Goal: Task Accomplishment & Management: Use online tool/utility

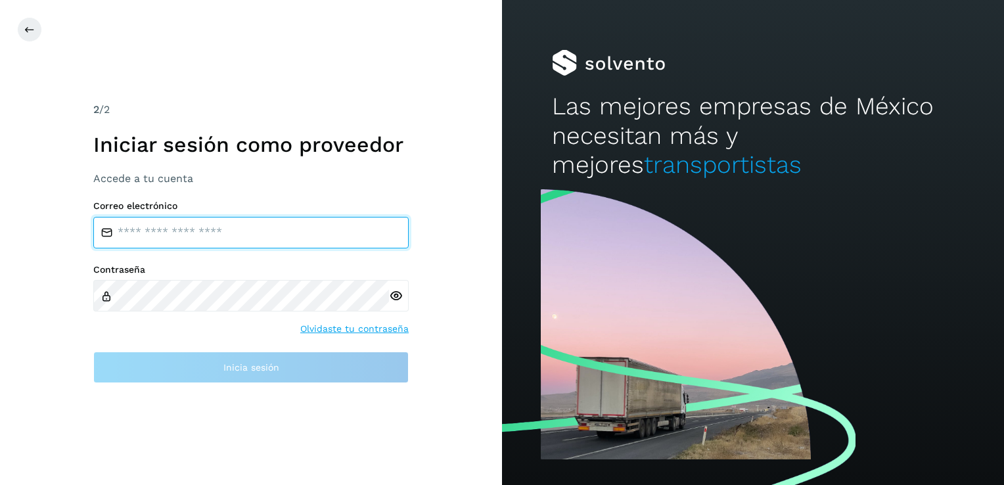
type input "**********"
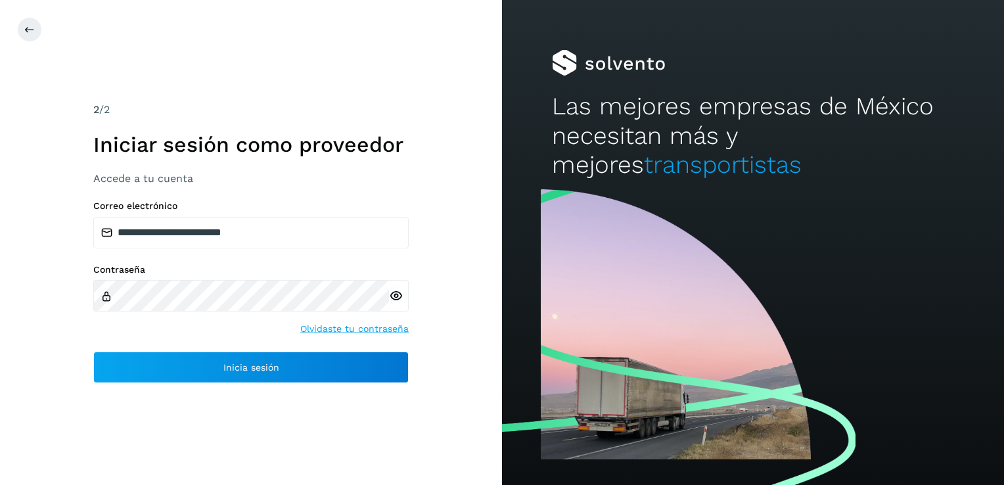
click at [359, 423] on div "**********" at bounding box center [251, 242] width 502 height 485
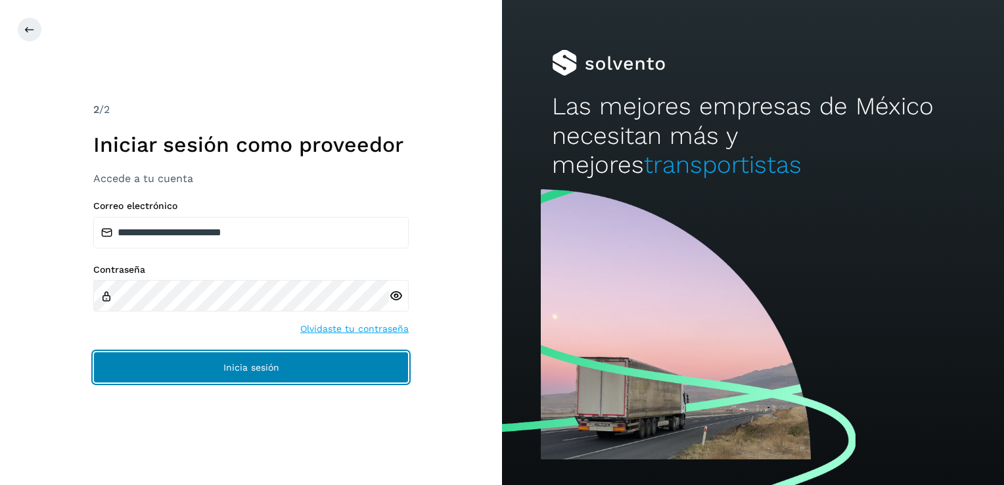
click at [331, 369] on button "Inicia sesión" at bounding box center [251, 368] width 316 height 32
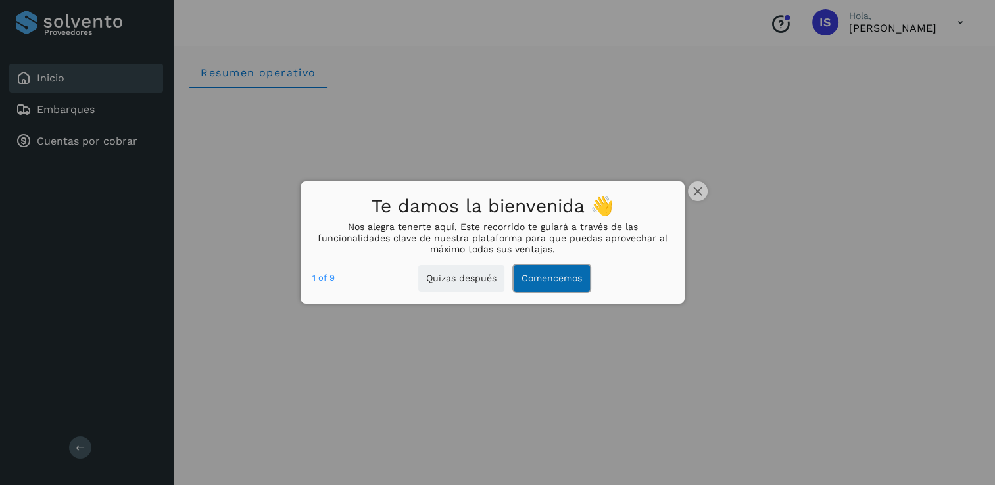
click at [529, 283] on button "Comencemos" at bounding box center [551, 278] width 76 height 27
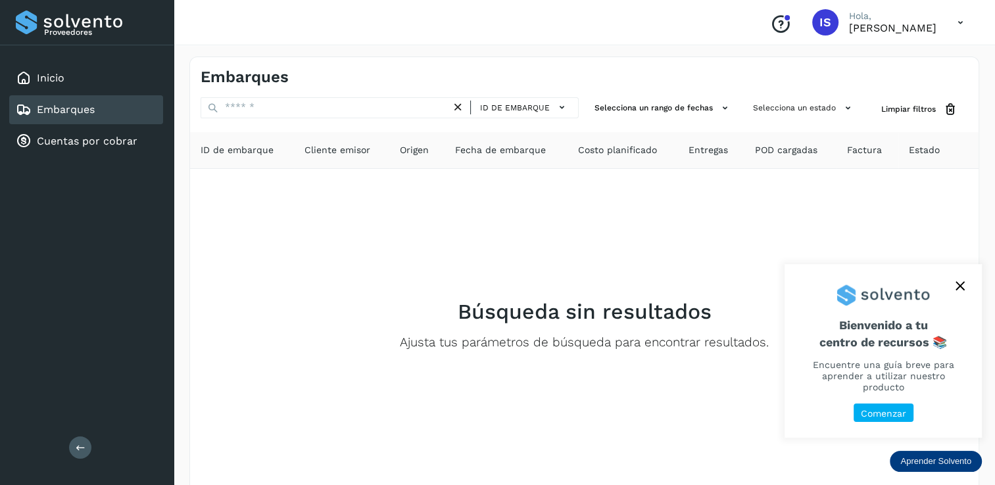
click at [953, 295] on button "close," at bounding box center [960, 286] width 20 height 20
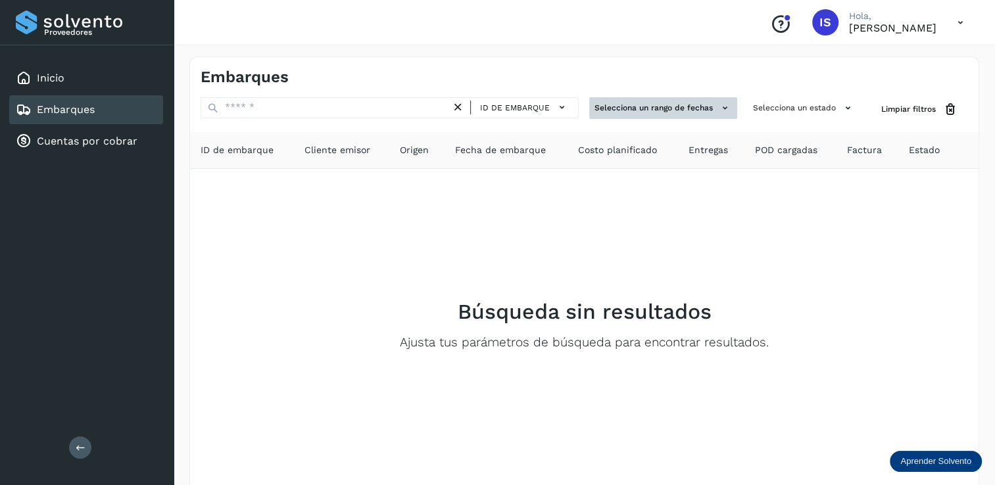
click at [723, 108] on icon at bounding box center [725, 108] width 14 height 14
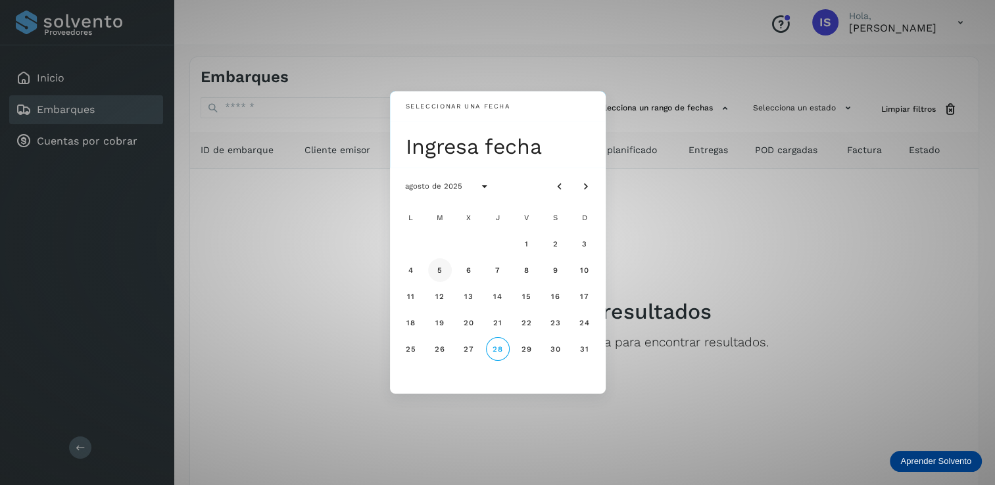
click at [450, 272] on button "5" at bounding box center [440, 270] width 24 height 24
click at [527, 241] on span "1" at bounding box center [526, 243] width 5 height 9
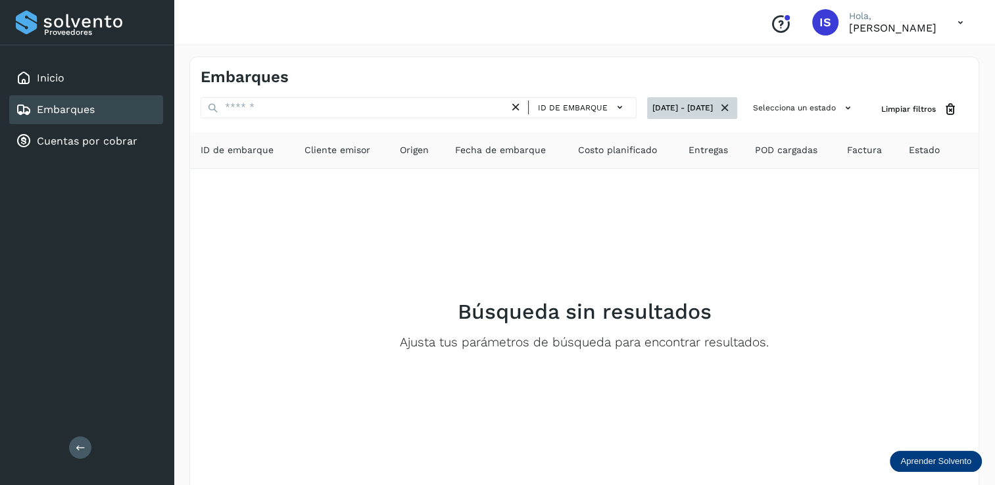
click at [724, 110] on icon at bounding box center [725, 108] width 14 height 14
click at [621, 113] on button "Selecciona un rango de fechas" at bounding box center [663, 108] width 148 height 22
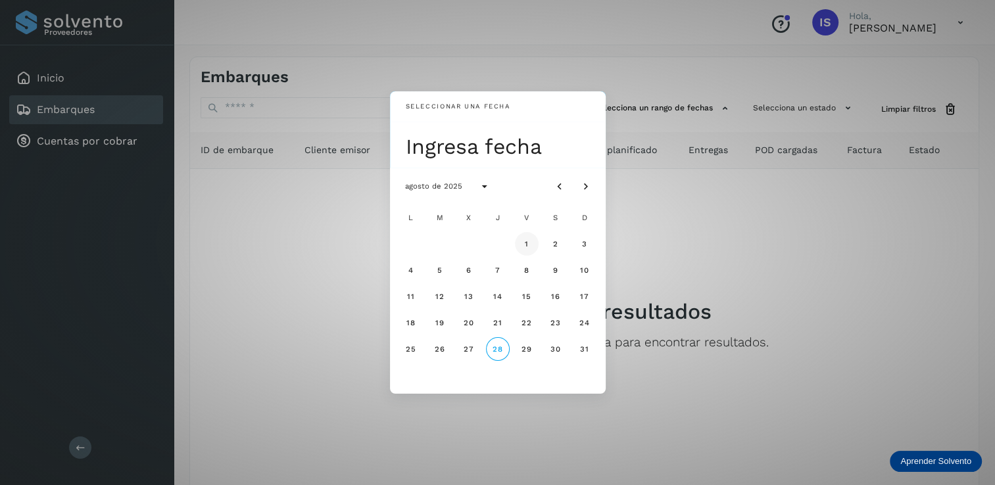
click at [527, 244] on span "1" at bounding box center [526, 243] width 5 height 9
click at [585, 348] on span "31" at bounding box center [584, 348] width 10 height 9
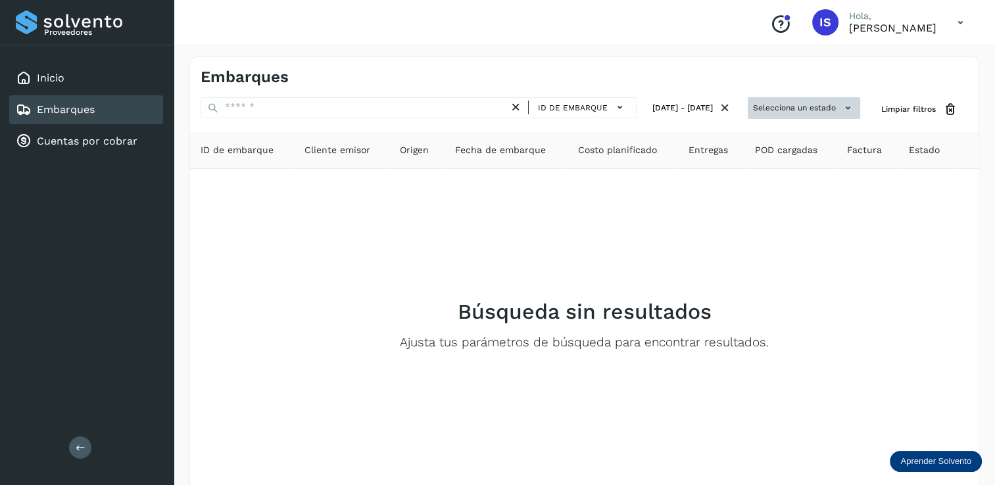
click at [847, 109] on icon at bounding box center [848, 108] width 14 height 14
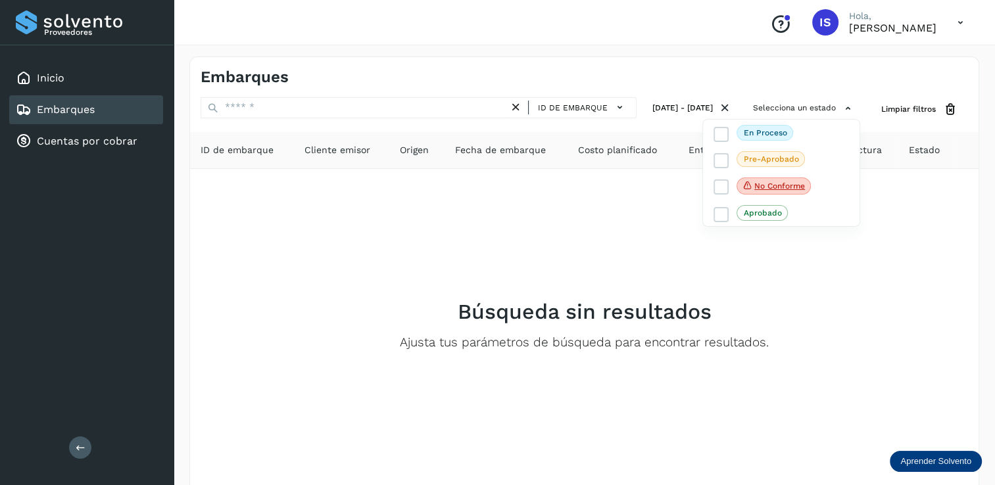
click at [881, 235] on div at bounding box center [497, 242] width 995 height 485
click at [926, 154] on span "Estado" at bounding box center [924, 150] width 31 height 14
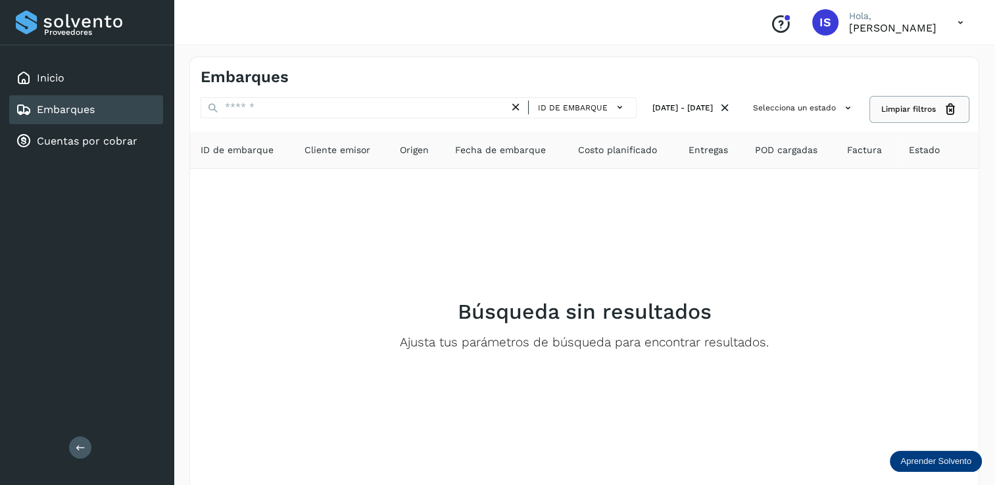
click at [953, 109] on icon at bounding box center [950, 110] width 14 height 14
click at [844, 106] on icon at bounding box center [848, 108] width 14 height 14
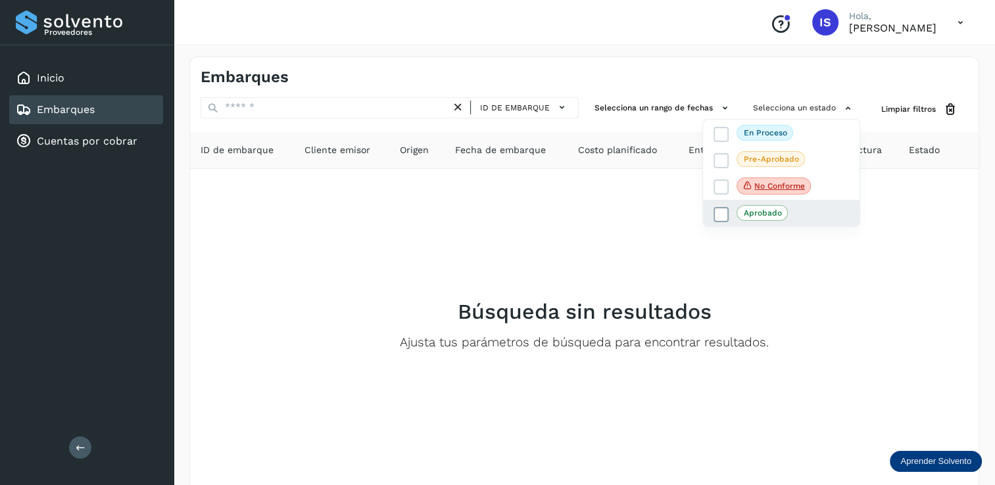
click at [720, 213] on icon at bounding box center [721, 214] width 13 height 13
click at [739, 280] on div at bounding box center [497, 242] width 995 height 485
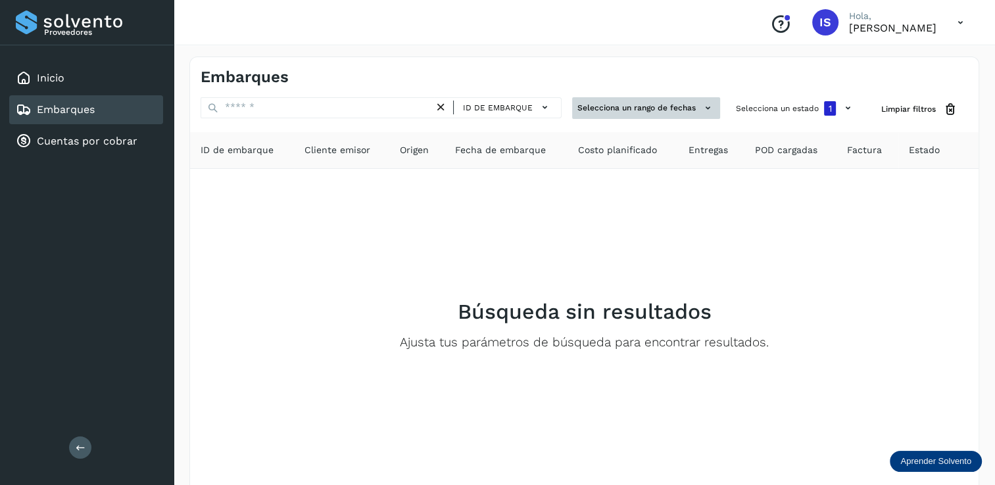
click at [707, 108] on icon at bounding box center [708, 108] width 14 height 14
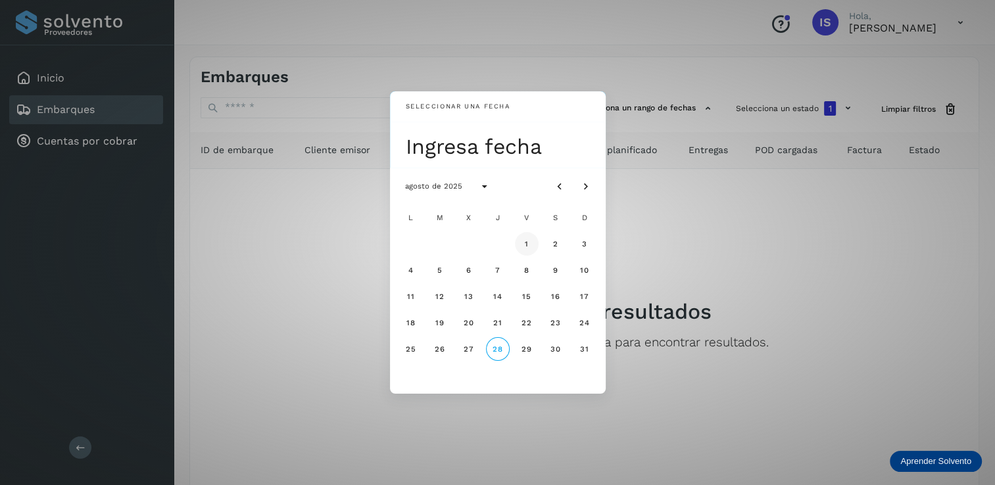
click at [524, 243] on span "1" at bounding box center [526, 243] width 5 height 9
click at [587, 351] on span "31" at bounding box center [584, 348] width 10 height 9
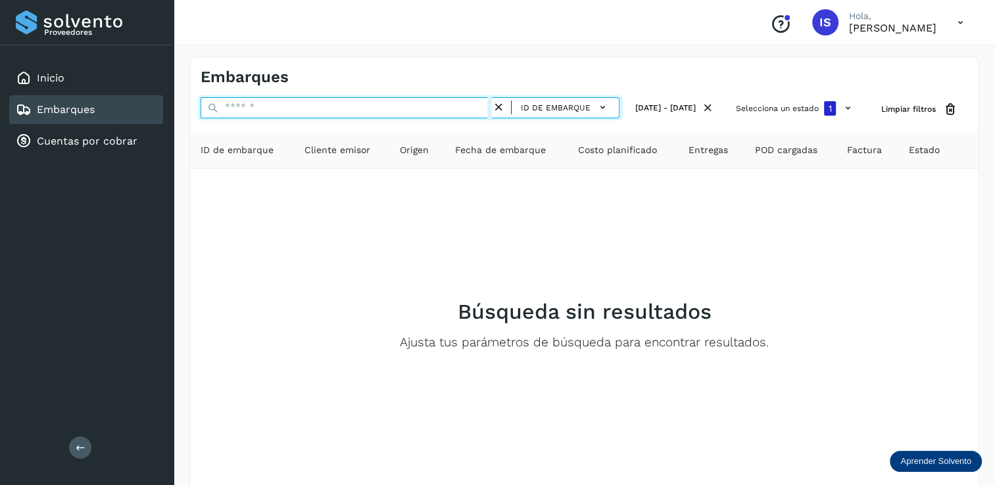
click at [389, 107] on input "text" at bounding box center [346, 107] width 291 height 21
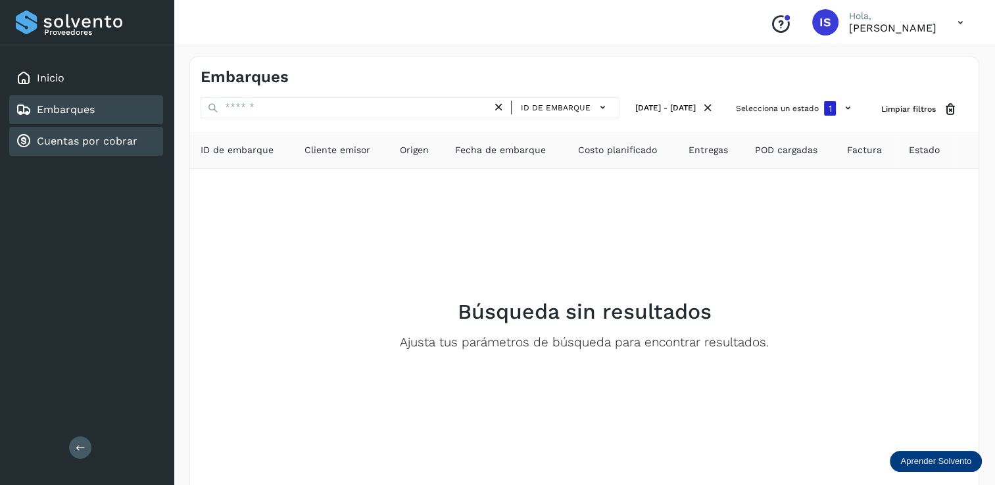
click at [110, 138] on link "Cuentas por cobrar" at bounding box center [87, 141] width 101 height 12
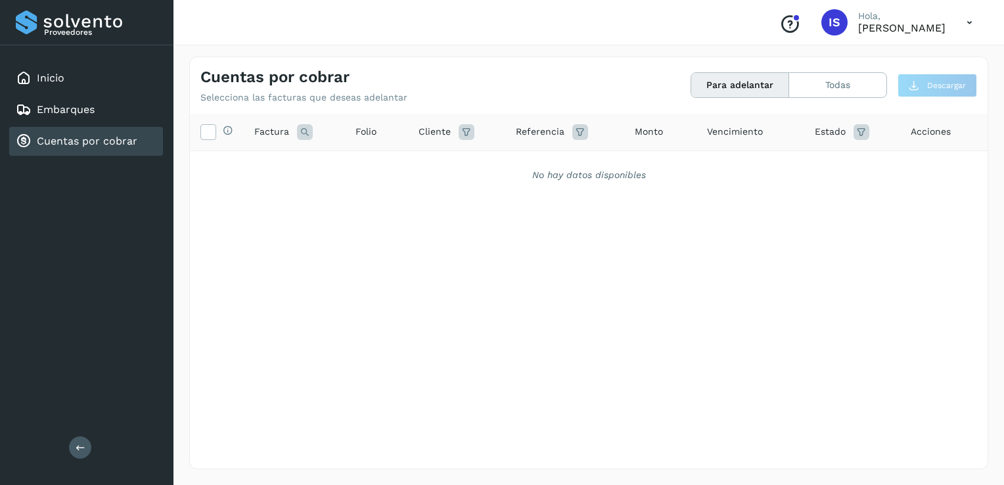
click at [579, 133] on icon at bounding box center [581, 132] width 16 height 16
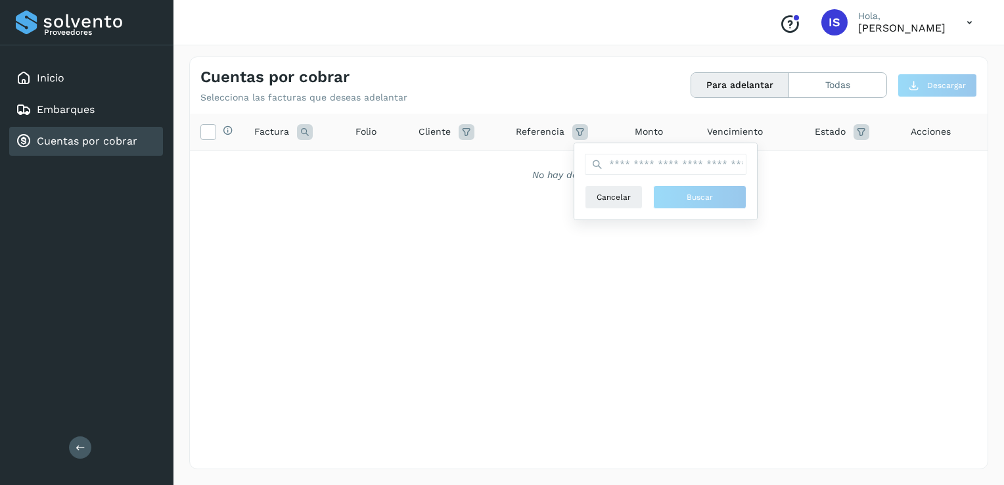
click at [514, 328] on div "Selecciona todas las facturas disponibles para adelanto Factura Folio Cliente R…" at bounding box center [589, 264] width 798 height 301
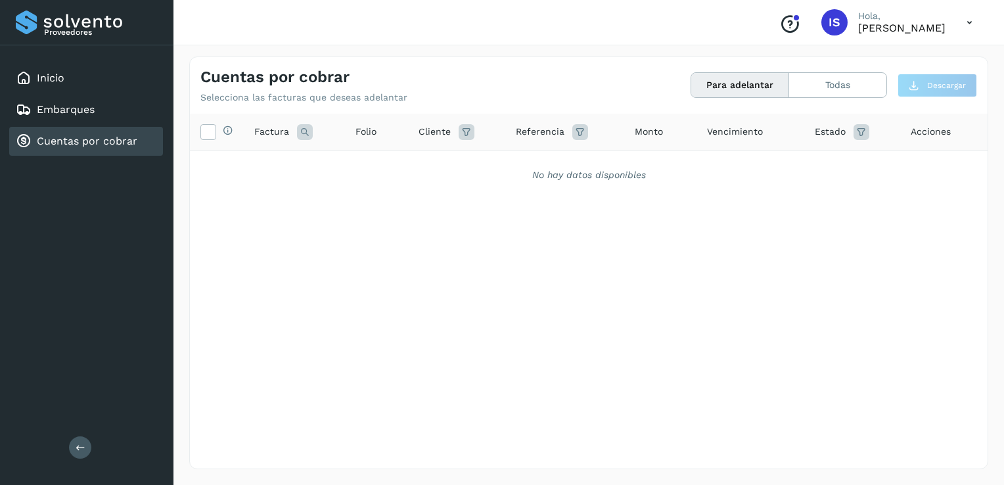
click at [863, 129] on icon at bounding box center [862, 132] width 16 height 16
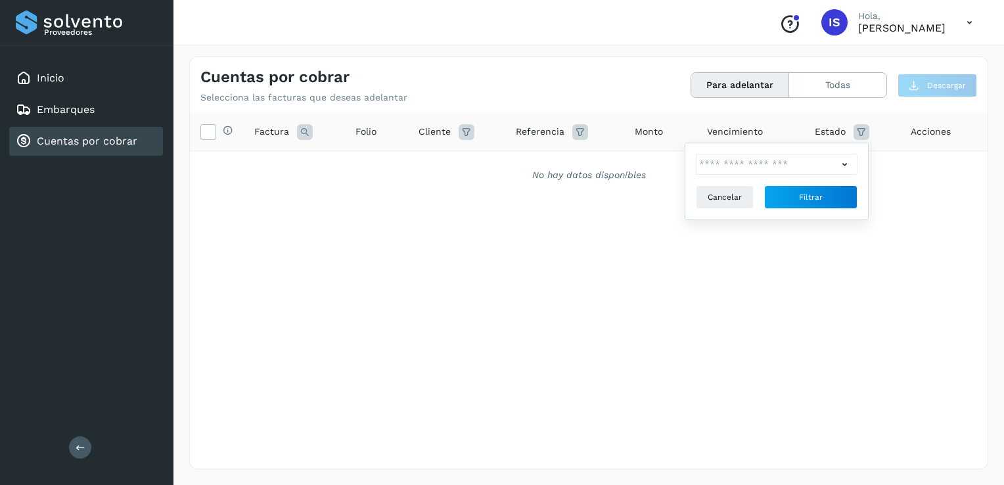
click at [847, 164] on icon at bounding box center [845, 165] width 14 height 14
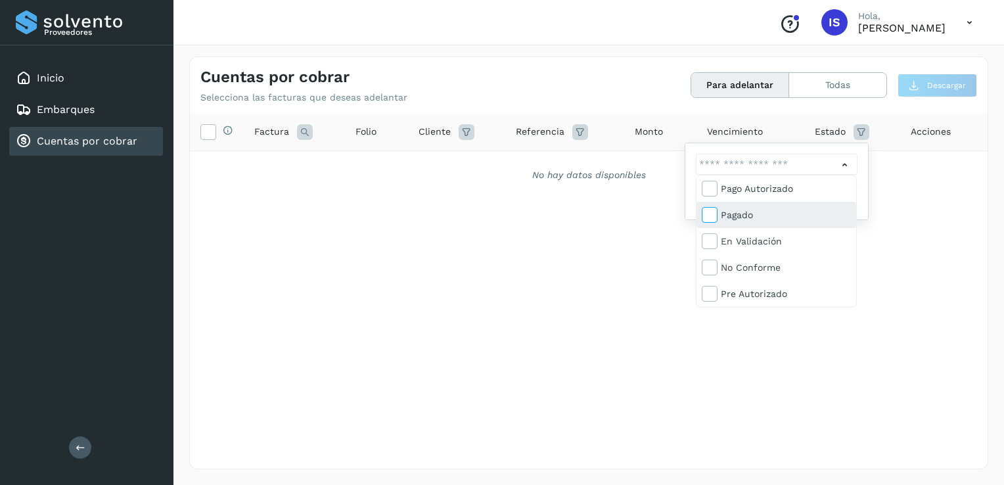
click at [716, 217] on span at bounding box center [711, 217] width 17 height 11
type input "**********"
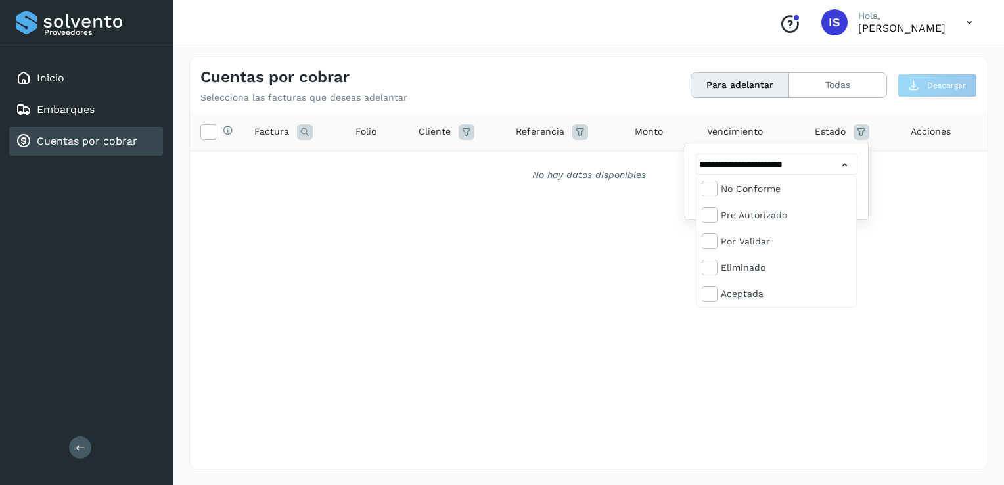
click at [860, 329] on div at bounding box center [502, 242] width 1004 height 485
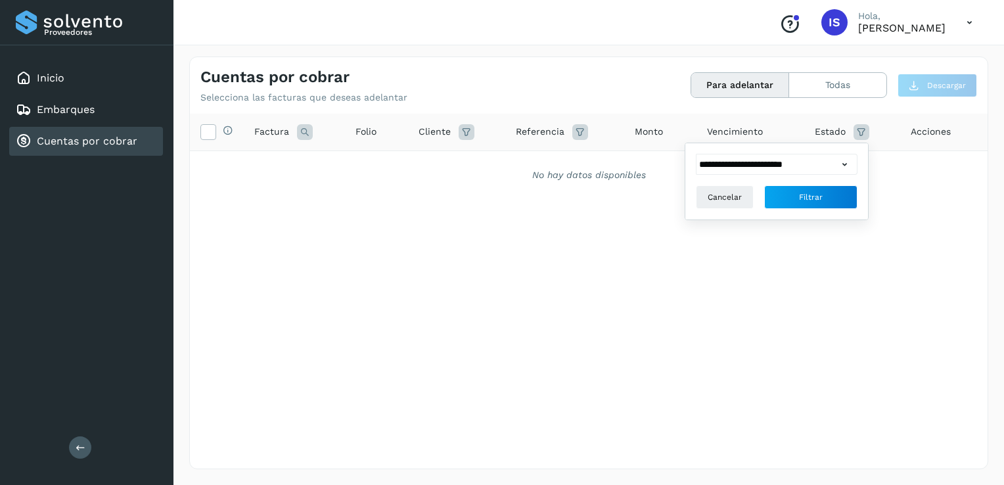
click at [841, 167] on icon at bounding box center [845, 165] width 14 height 14
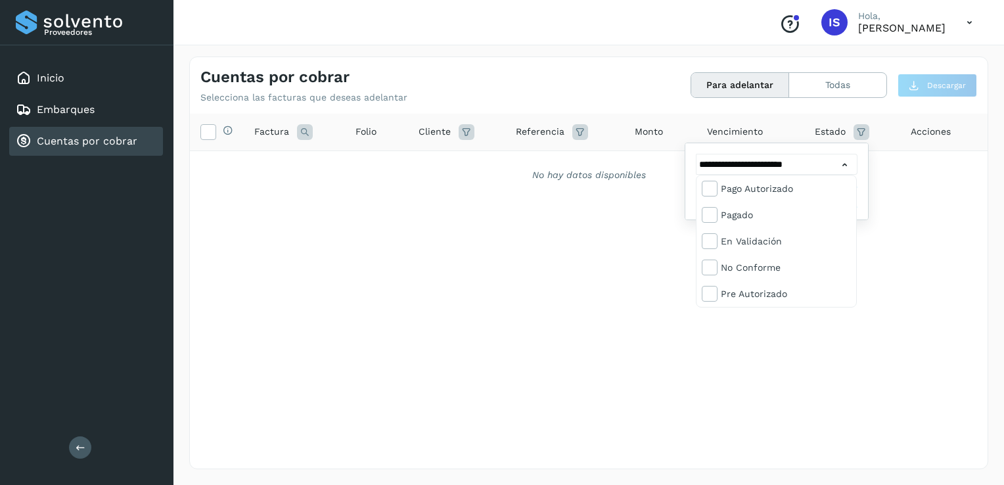
click at [808, 348] on div at bounding box center [502, 242] width 1004 height 485
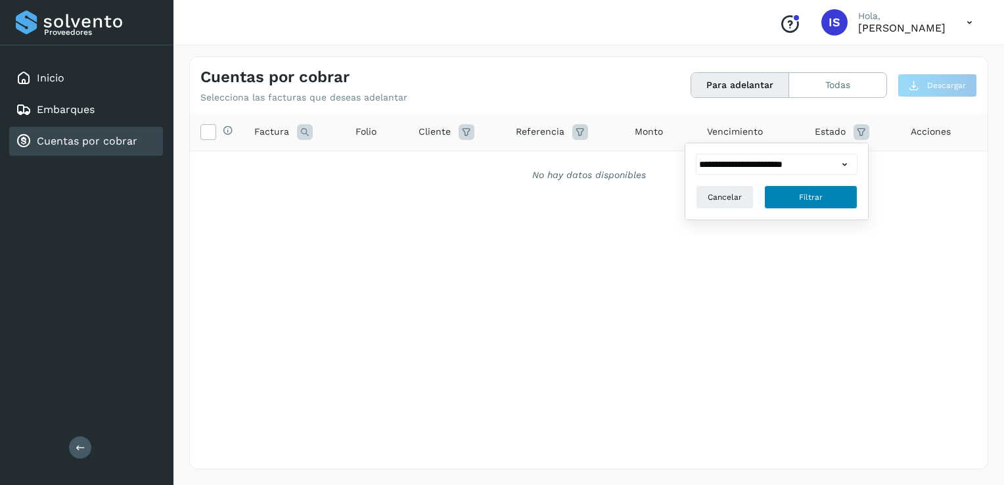
click at [813, 193] on span "Filtrar" at bounding box center [811, 197] width 24 height 12
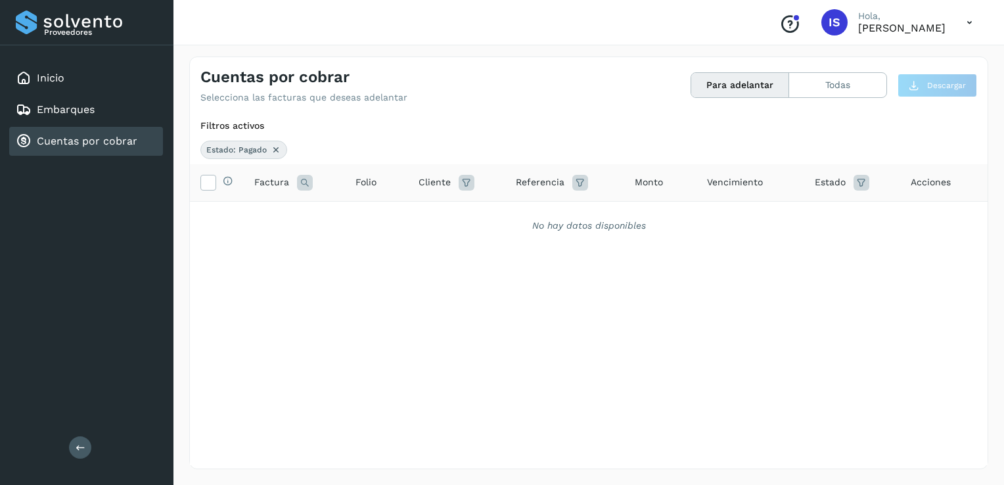
click at [534, 183] on span "Referencia" at bounding box center [540, 183] width 49 height 14
click at [579, 180] on icon at bounding box center [581, 183] width 16 height 16
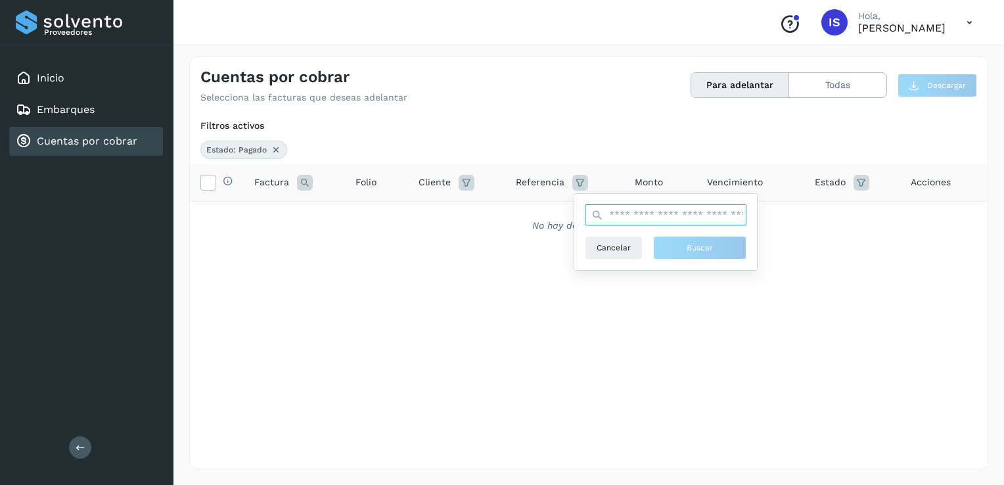
click at [662, 212] on input "text" at bounding box center [666, 214] width 162 height 21
type input "**********"
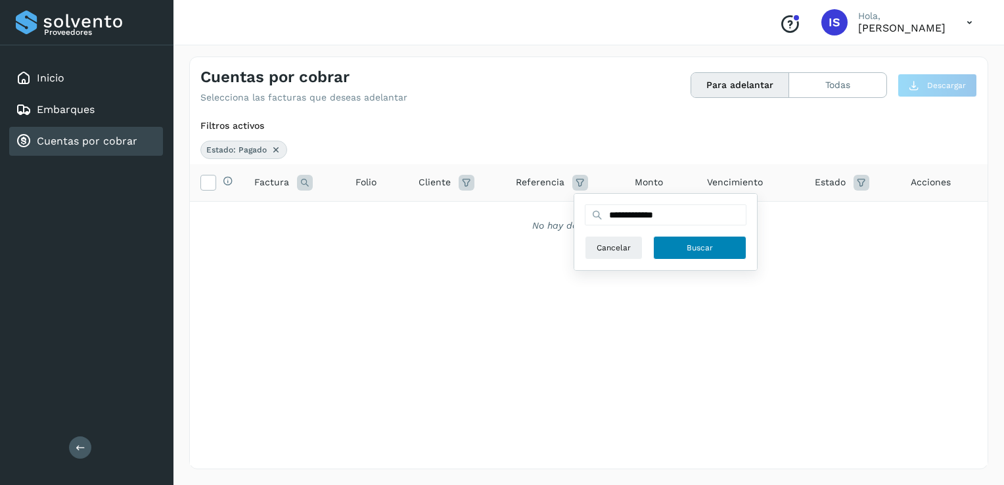
click at [690, 246] on span "Buscar" at bounding box center [700, 248] width 26 height 12
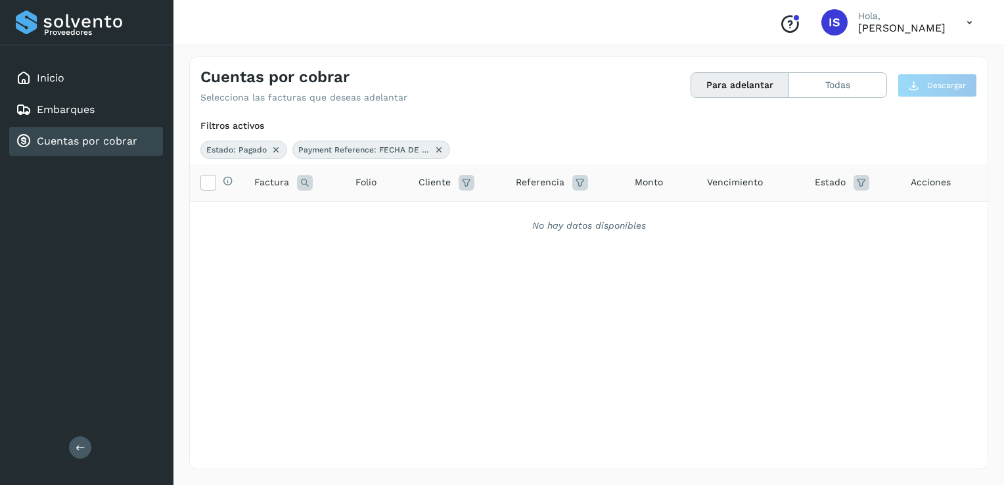
click at [860, 184] on icon at bounding box center [862, 183] width 16 height 16
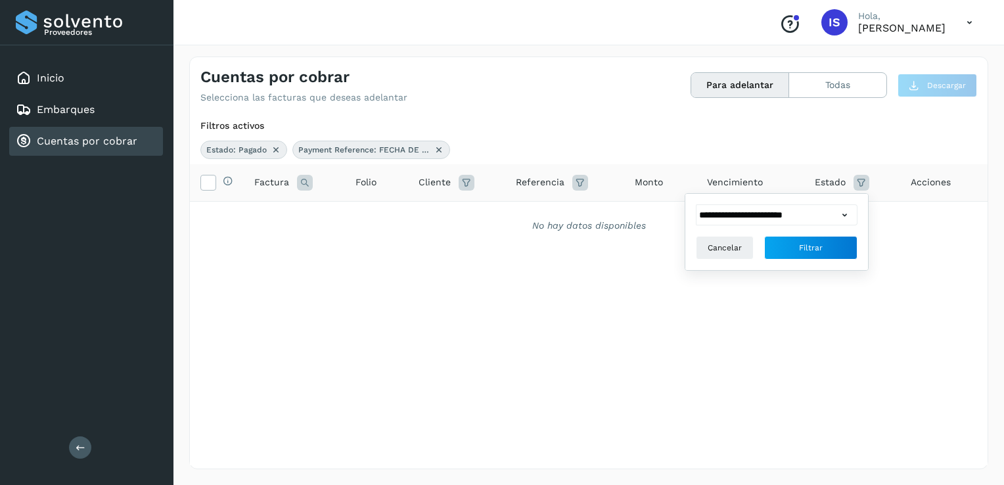
click at [744, 381] on div "**********" at bounding box center [589, 314] width 798 height 301
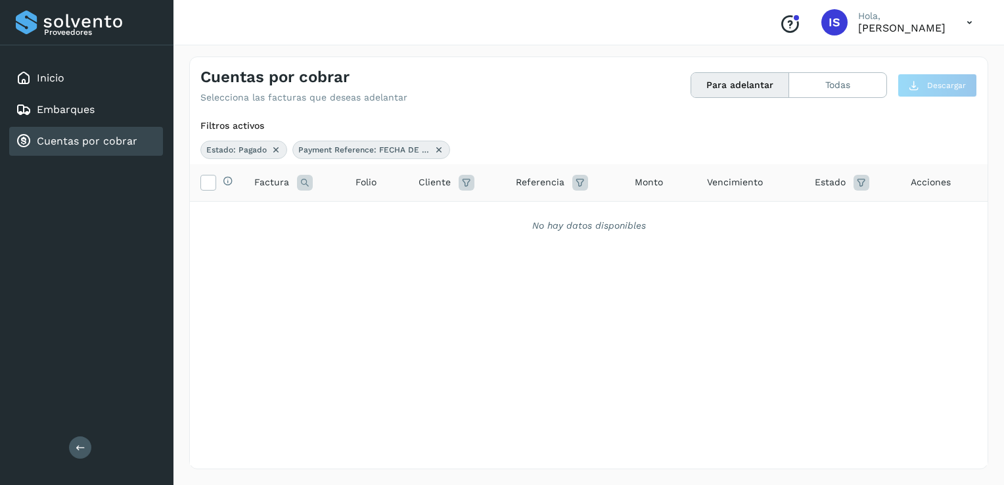
click at [435, 150] on icon at bounding box center [439, 150] width 11 height 11
click at [737, 89] on button "Para adelantar" at bounding box center [741, 85] width 98 height 24
click at [837, 81] on button "Todas" at bounding box center [838, 85] width 97 height 24
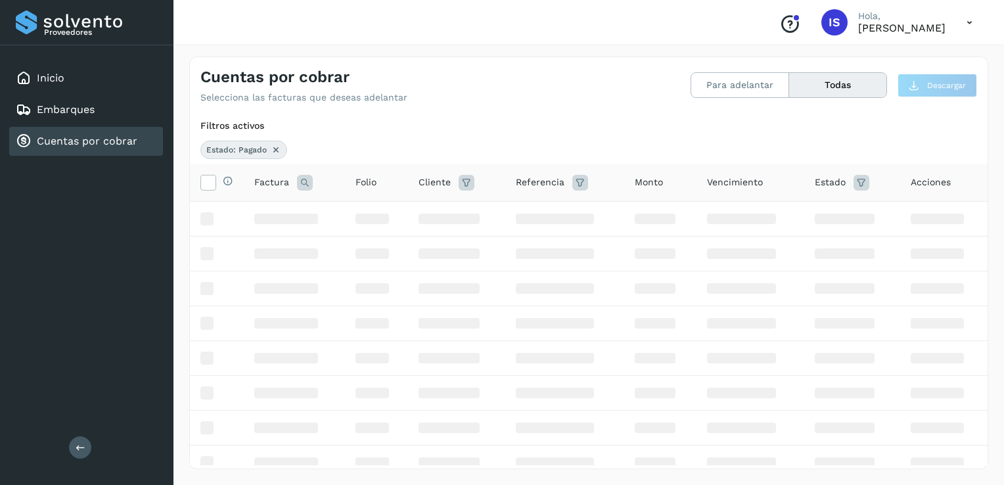
click at [854, 180] on icon at bounding box center [862, 183] width 16 height 16
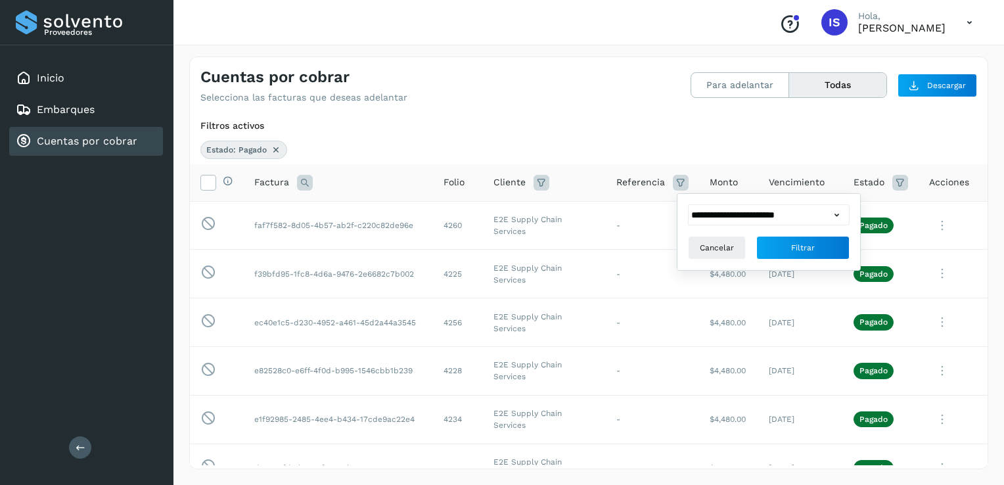
click at [839, 217] on icon at bounding box center [837, 215] width 14 height 14
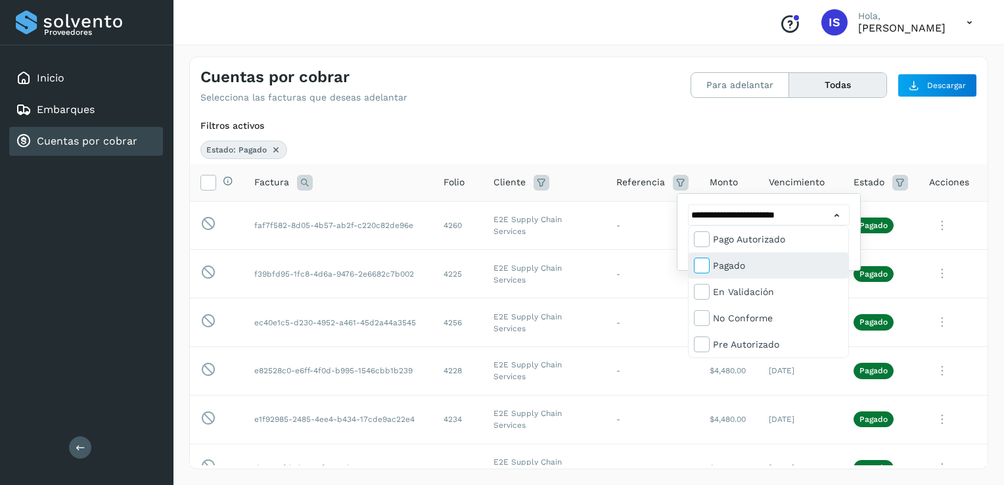
click at [703, 268] on icon at bounding box center [701, 264] width 13 height 13
click at [602, 143] on div at bounding box center [502, 242] width 1004 height 485
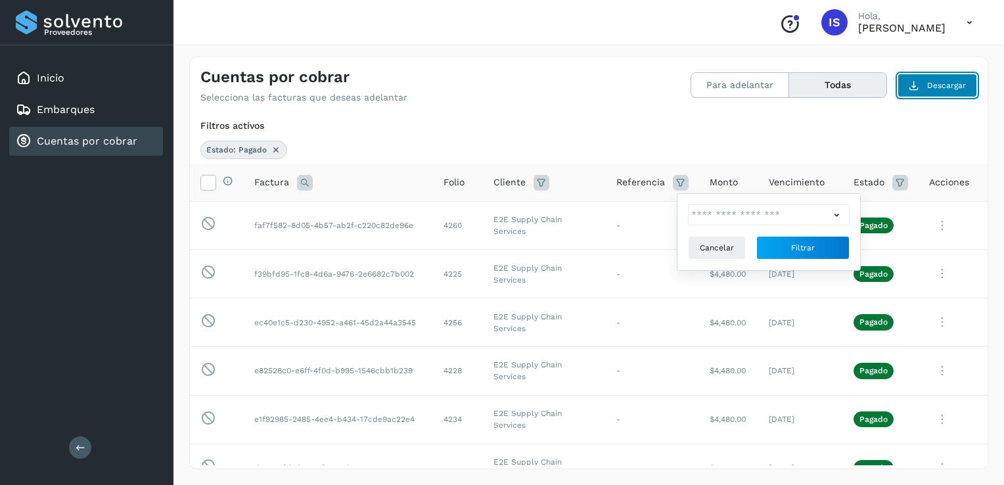
click at [942, 89] on span "Descargar" at bounding box center [947, 86] width 39 height 12
